Goal: Obtain resource: Obtain resource

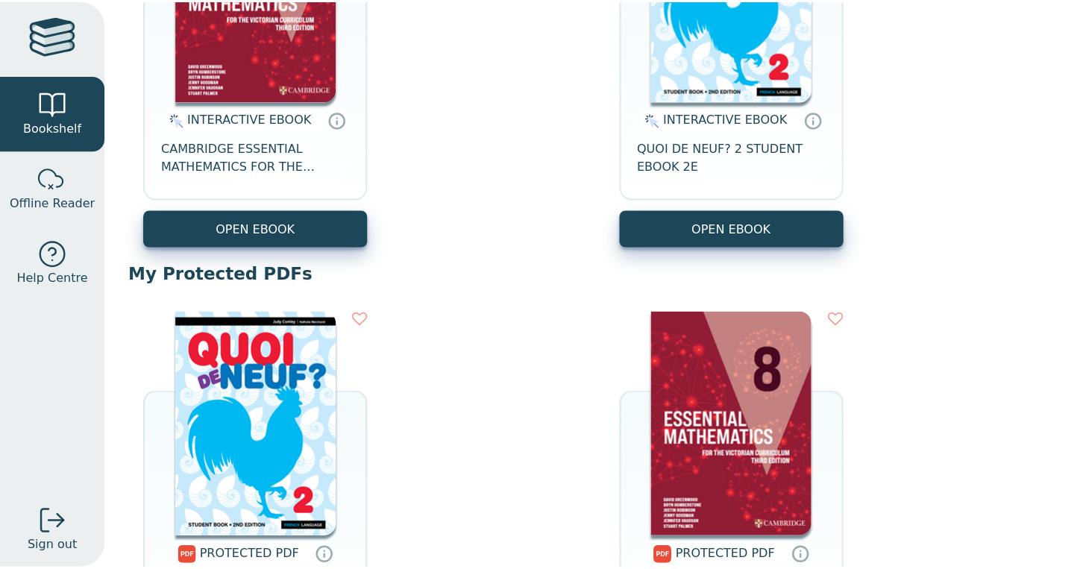
scroll to position [279, 0]
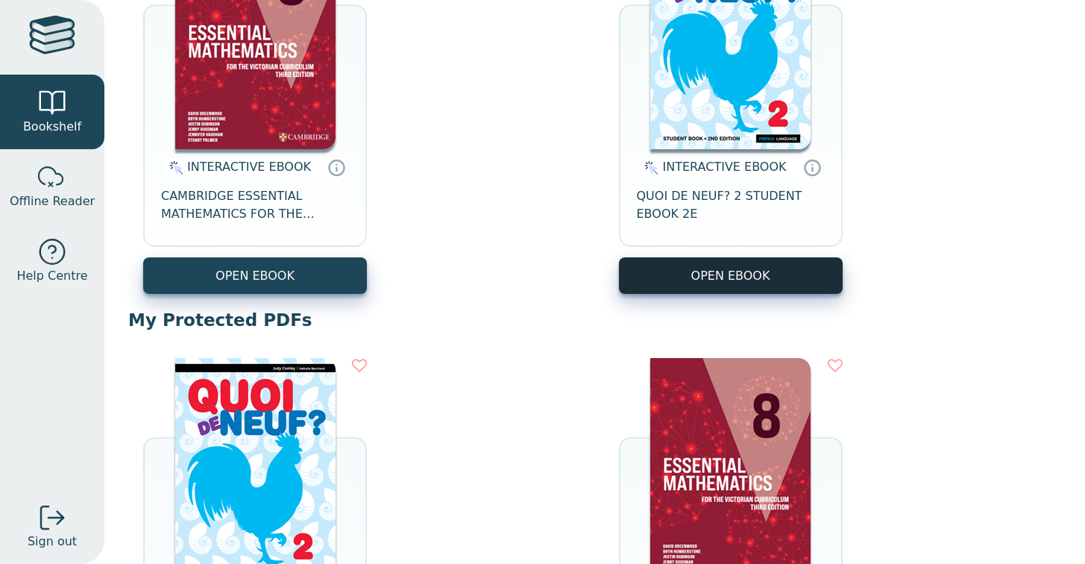
click at [715, 262] on button "OPEN EBOOK" at bounding box center [731, 275] width 224 height 37
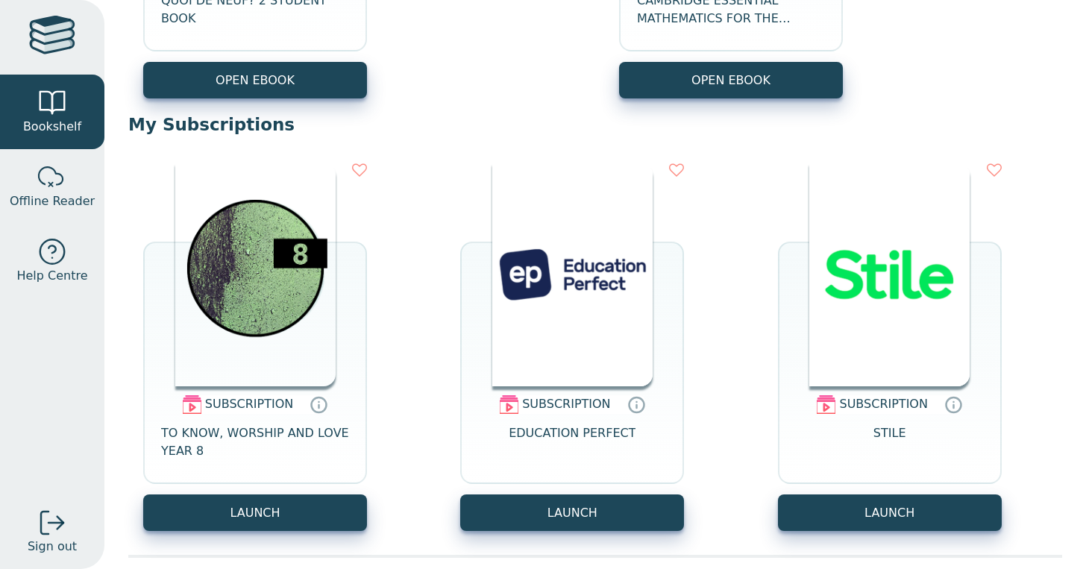
scroll to position [880, 0]
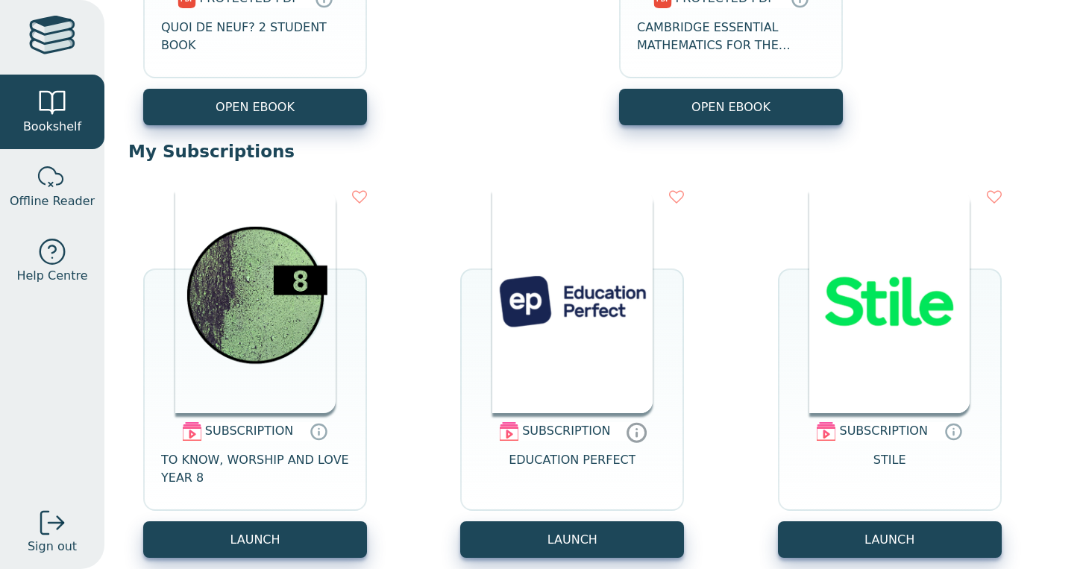
click at [634, 431] on icon at bounding box center [636, 432] width 22 height 22
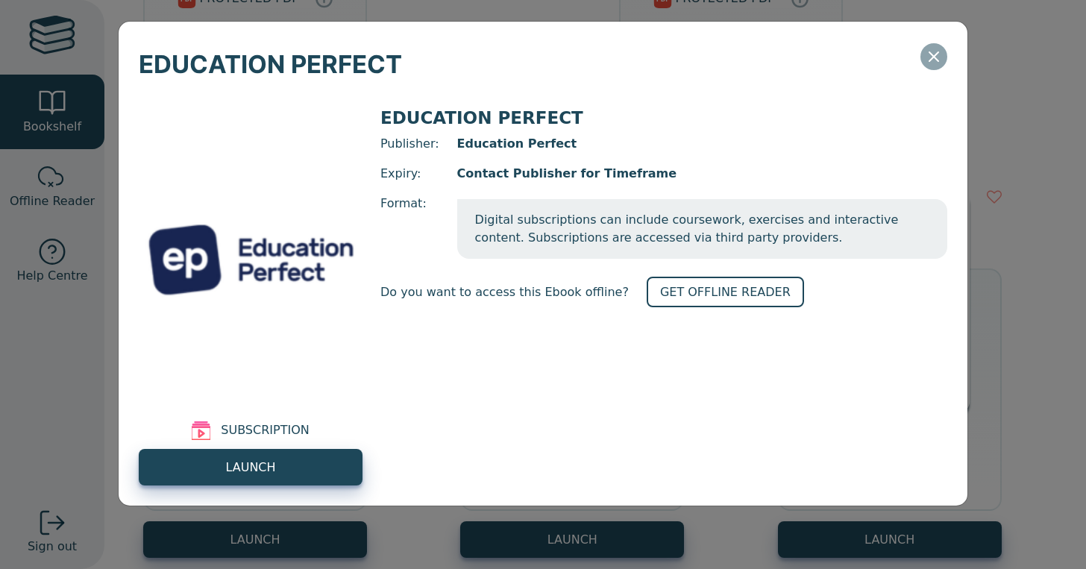
click at [933, 43] on button "Close" at bounding box center [933, 56] width 27 height 27
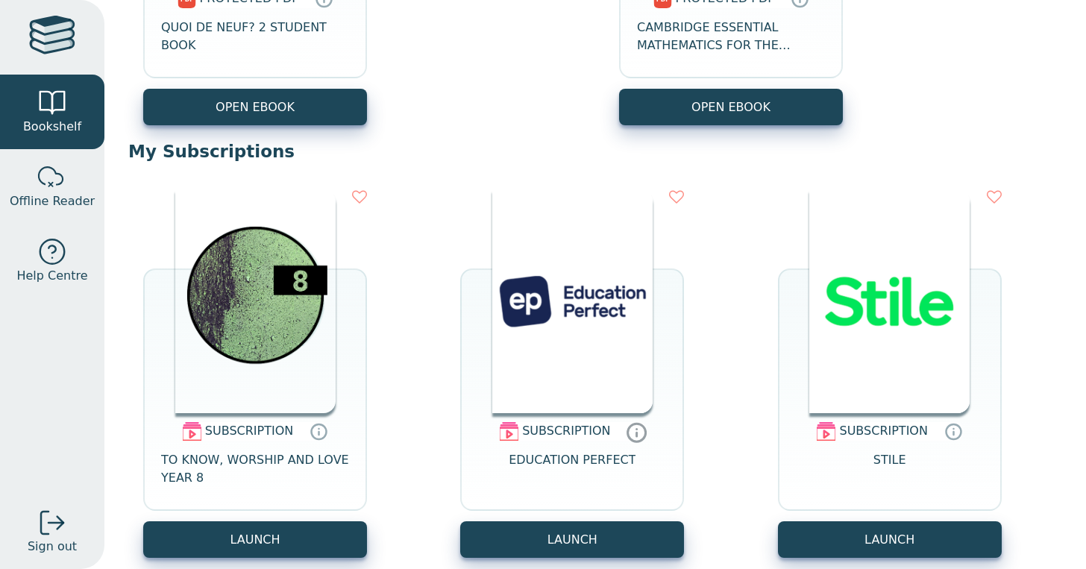
click at [638, 435] on icon at bounding box center [636, 432] width 22 height 22
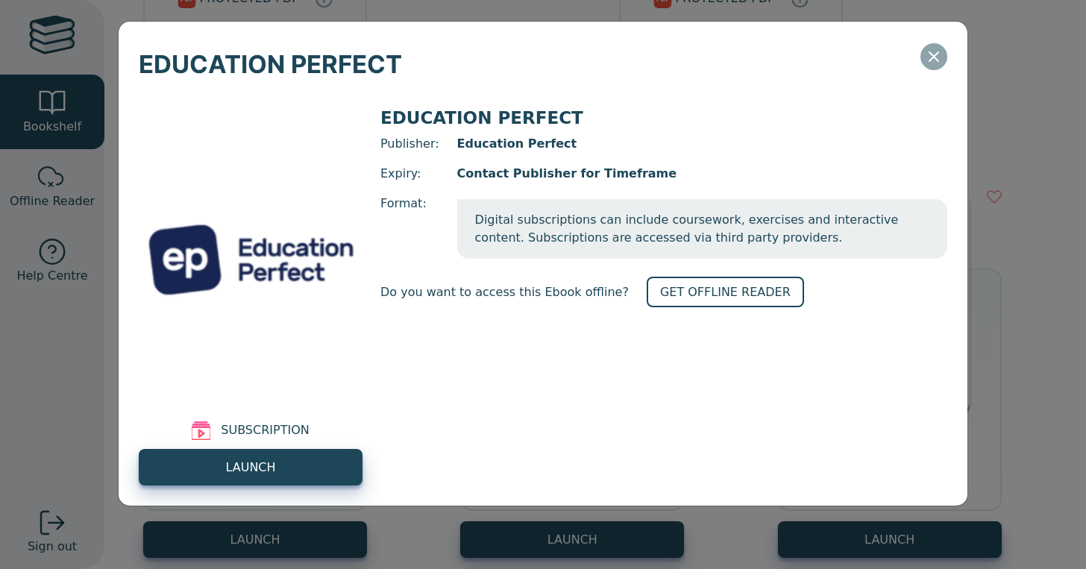
click at [933, 66] on icon "Close" at bounding box center [934, 57] width 18 height 18
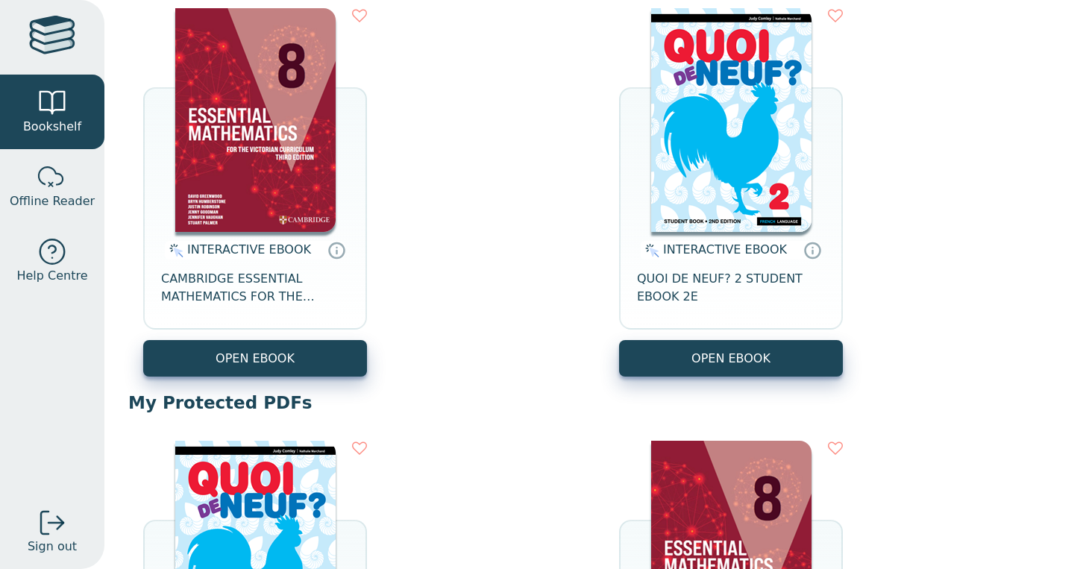
scroll to position [0, 0]
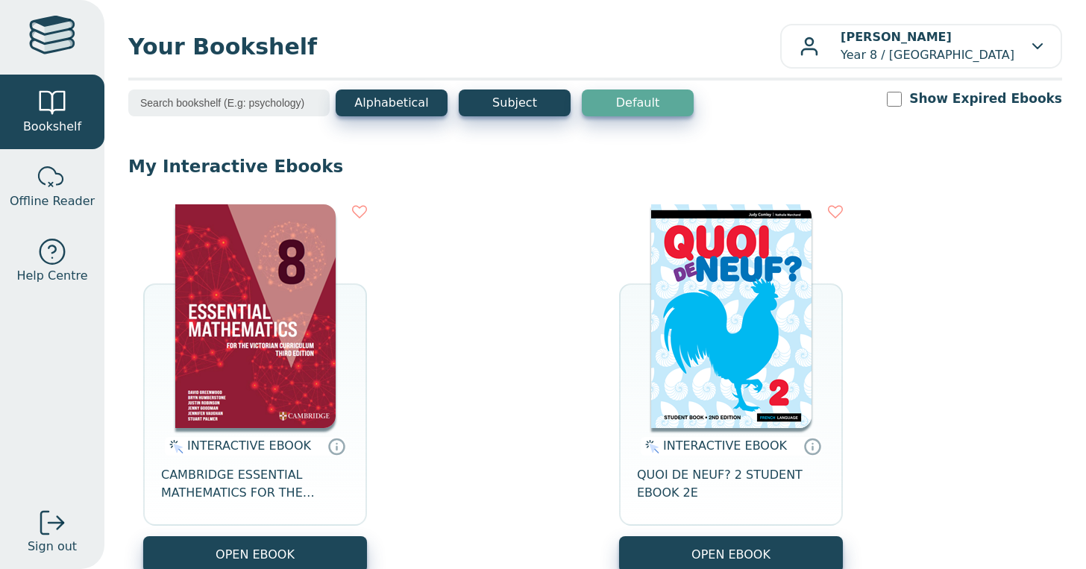
click at [902, 105] on input "Show Expired Ebooks" at bounding box center [894, 99] width 15 height 15
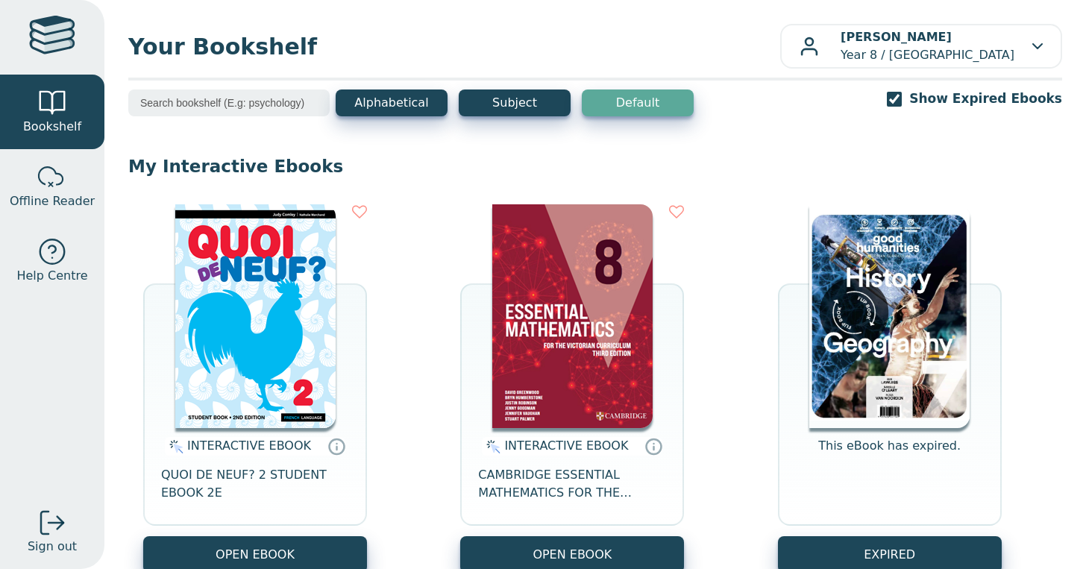
click at [911, 88] on div "Your Bookshelf [PERSON_NAME] Year 8 / [GEOGRAPHIC_DATA] My Support Tickets Prof…" at bounding box center [595, 284] width 982 height 569
click at [902, 100] on input "Show Expired Ebooks" at bounding box center [894, 99] width 15 height 15
checkbox input "false"
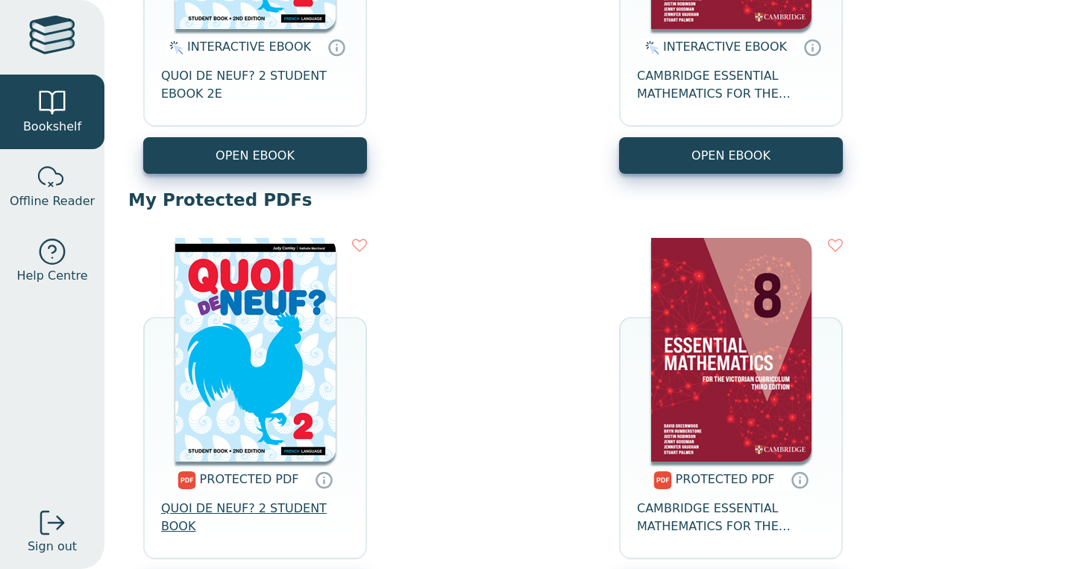
scroll to position [580, 0]
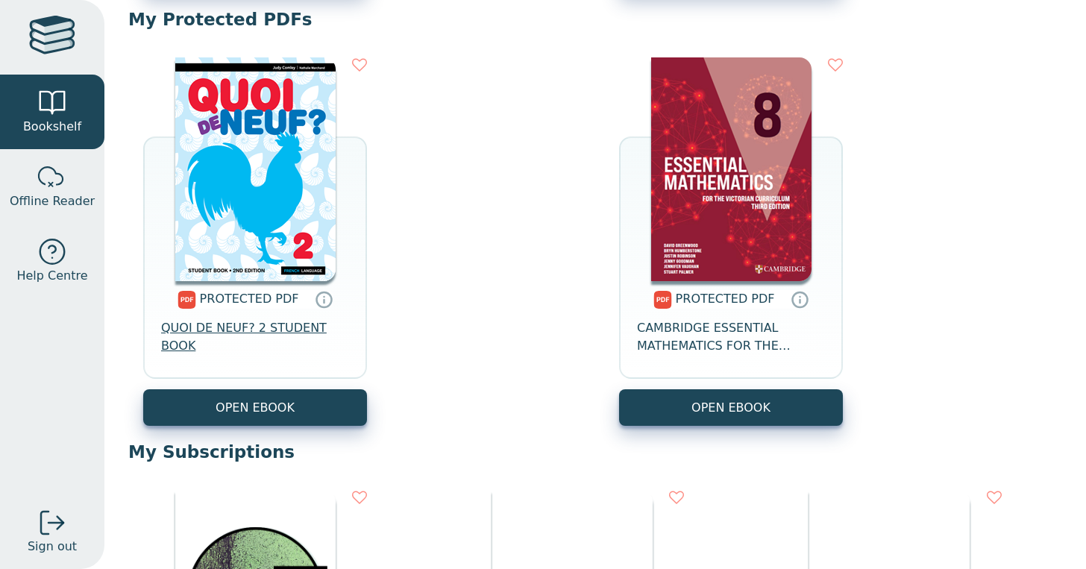
click at [275, 333] on span "QUOI DE NEUF? 2 STUDENT BOOK" at bounding box center [255, 337] width 188 height 36
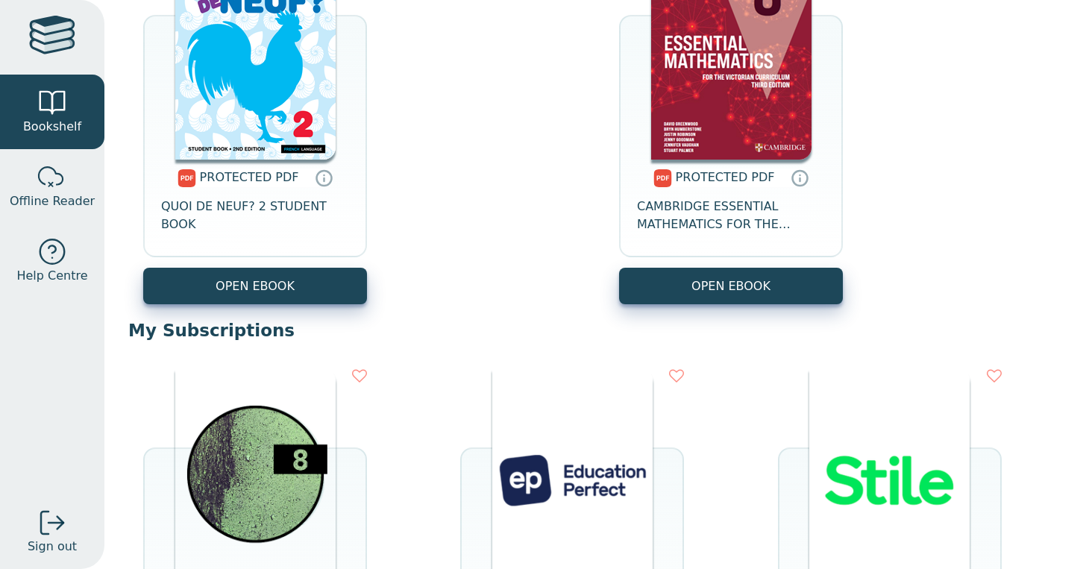
scroll to position [947, 0]
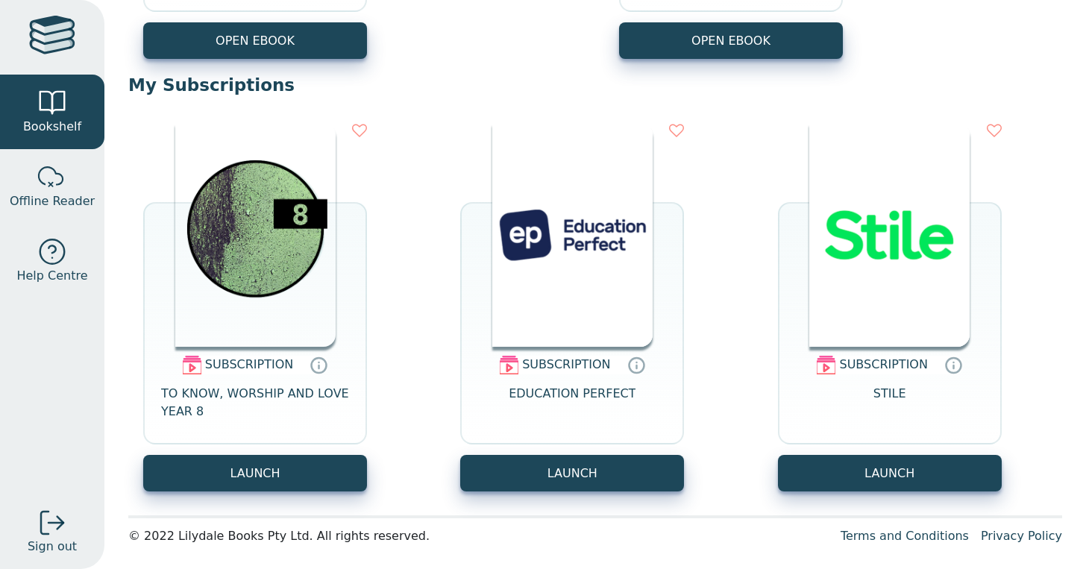
click at [134, 534] on div "© 2022 Lilydale Books Pty Ltd. All rights reserved." at bounding box center [478, 536] width 700 height 18
